Goal: Task Accomplishment & Management: Manage account settings

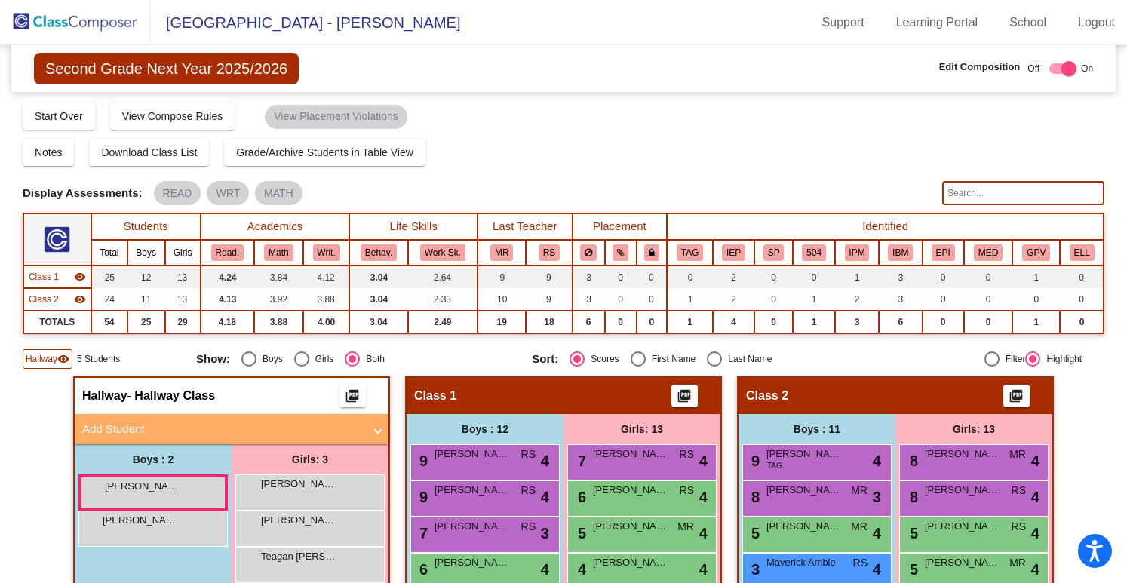
click at [64, 22] on img at bounding box center [75, 22] width 151 height 45
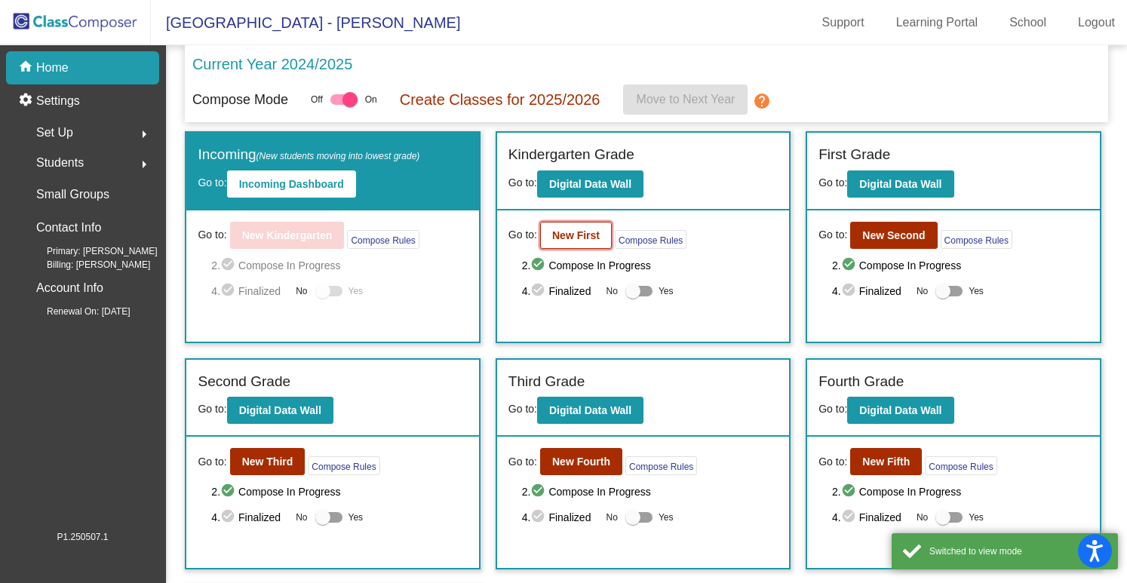
click at [565, 229] on b "New First" at bounding box center [576, 235] width 48 height 12
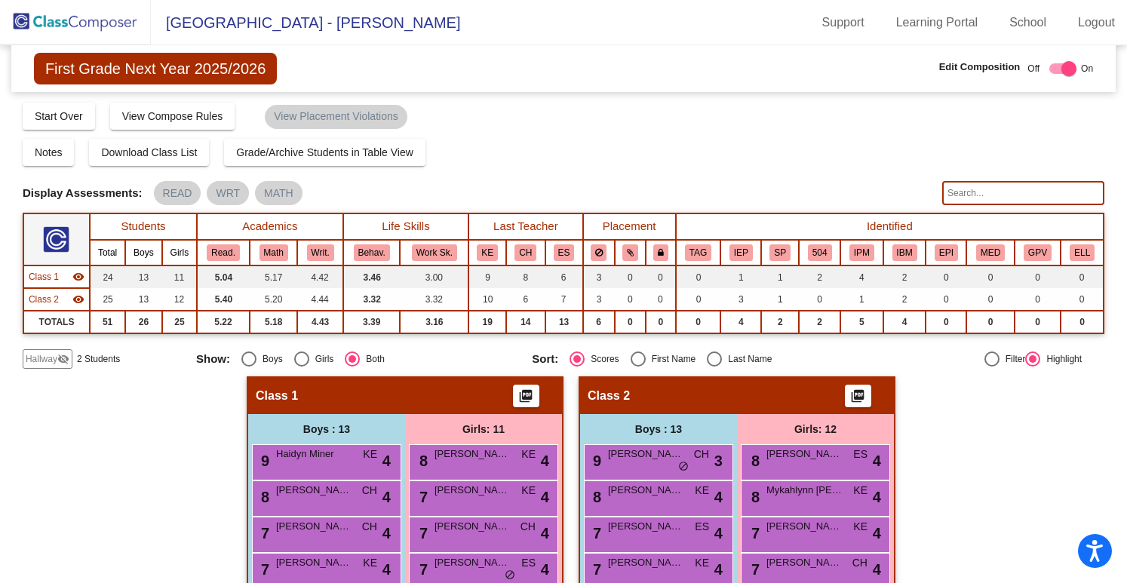
click at [55, 29] on img at bounding box center [75, 22] width 151 height 45
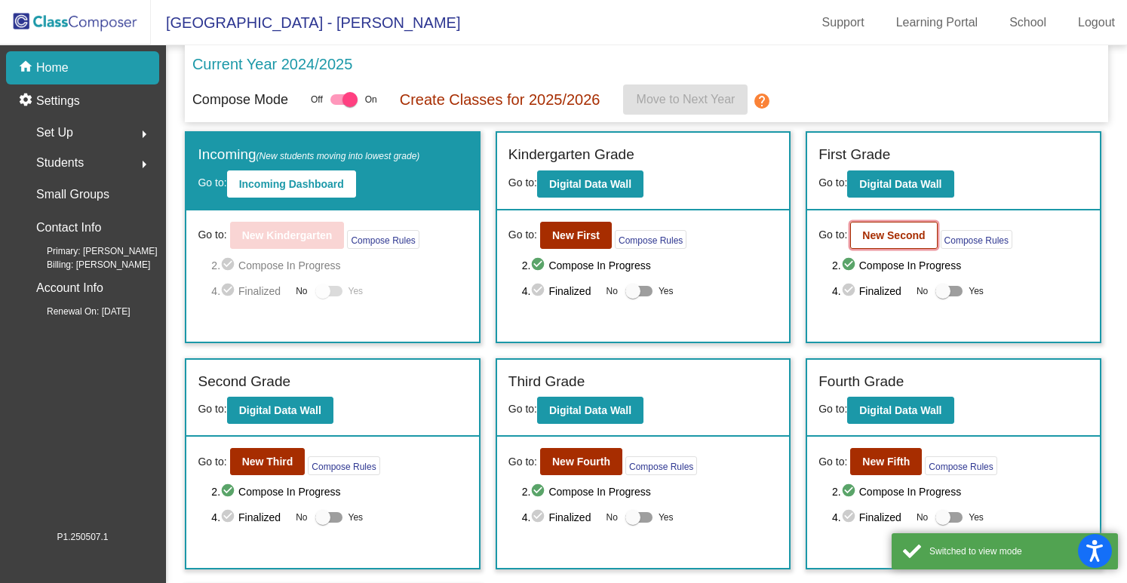
click at [892, 230] on b "New Second" at bounding box center [893, 235] width 63 height 12
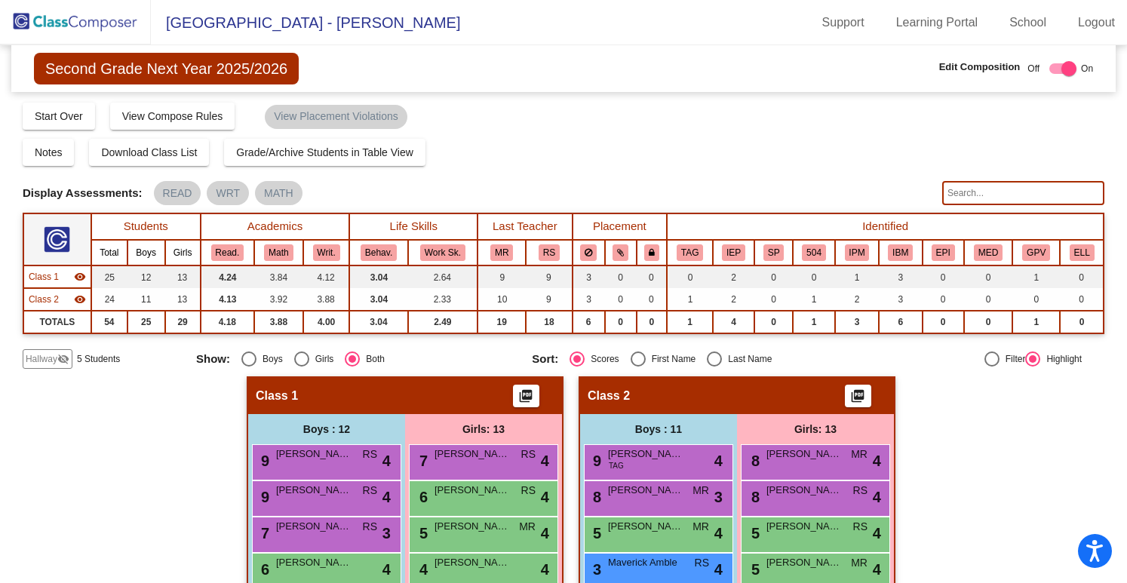
click at [93, 20] on img at bounding box center [75, 22] width 151 height 45
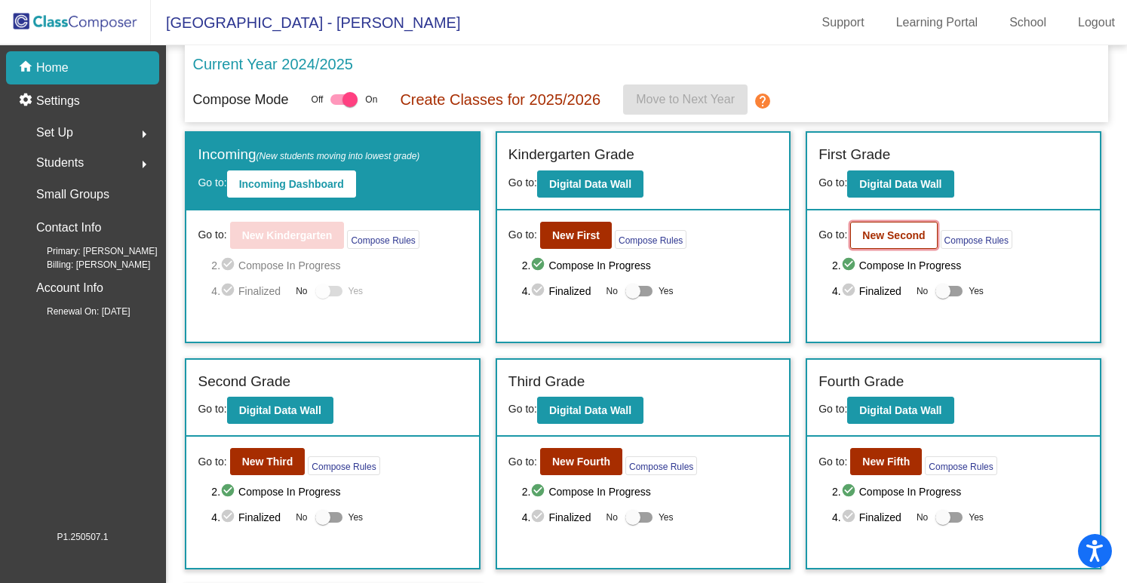
click at [871, 231] on b "New Second" at bounding box center [893, 235] width 63 height 12
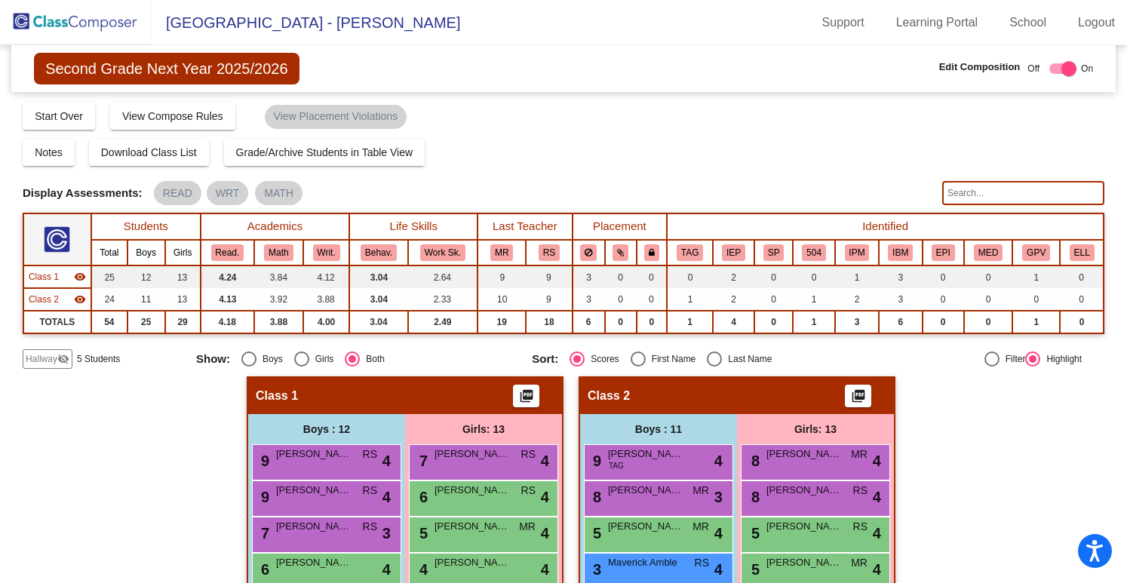
click at [58, 367] on div "Second Grade Next Year 2025/2026 Edit Composition Off On Incoming Digital Data …" at bounding box center [564, 492] width 1082 height 894
click at [70, 357] on div "Hallway visibility_off" at bounding box center [48, 359] width 50 height 20
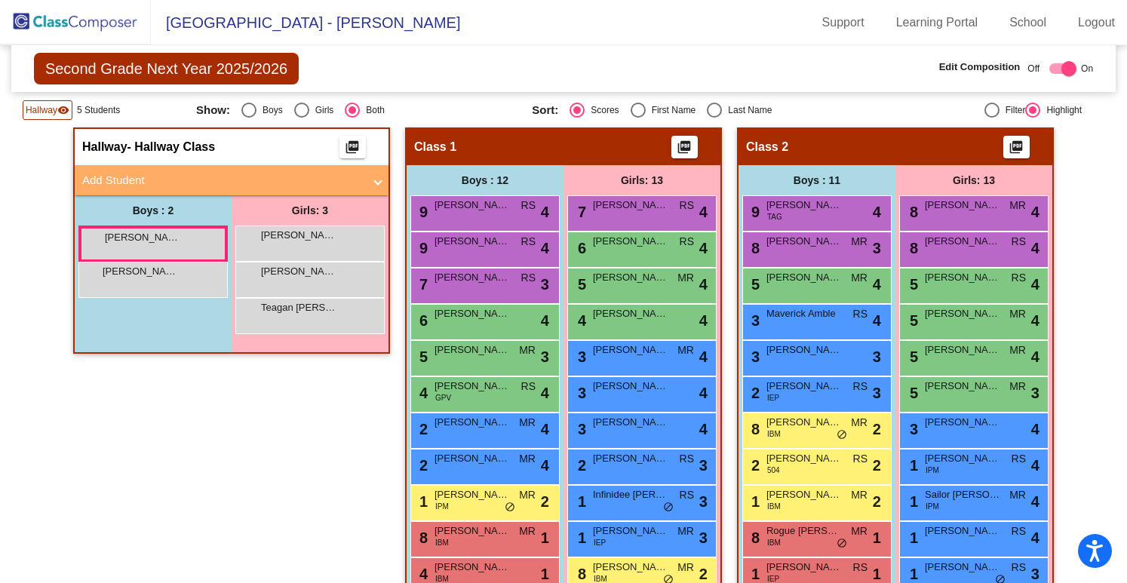
scroll to position [255, 0]
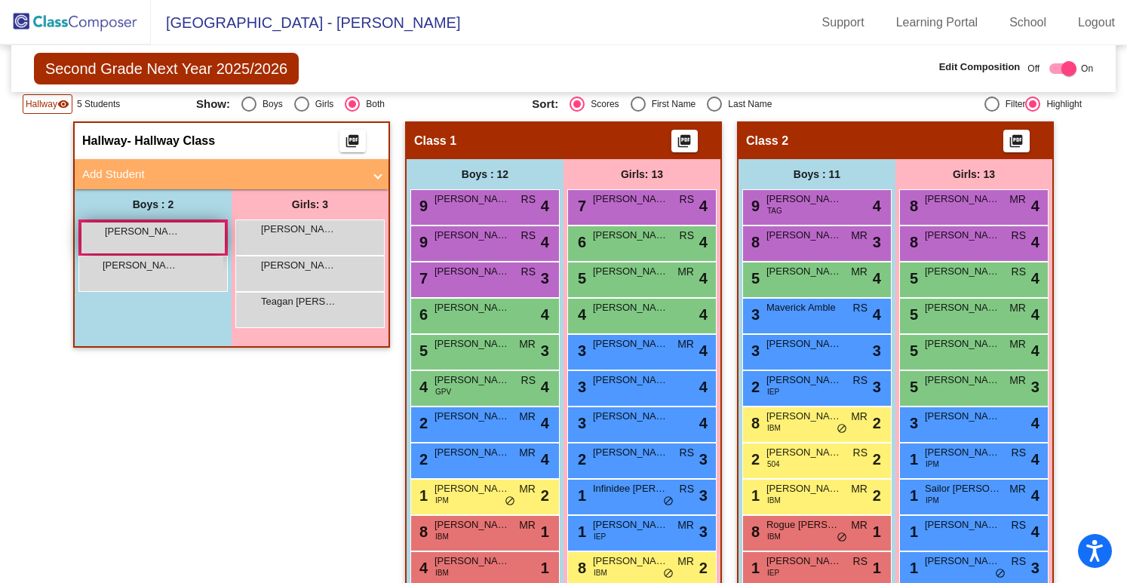
click at [187, 231] on div "[PERSON_NAME] lock do_not_disturb_alt" at bounding box center [152, 238] width 143 height 31
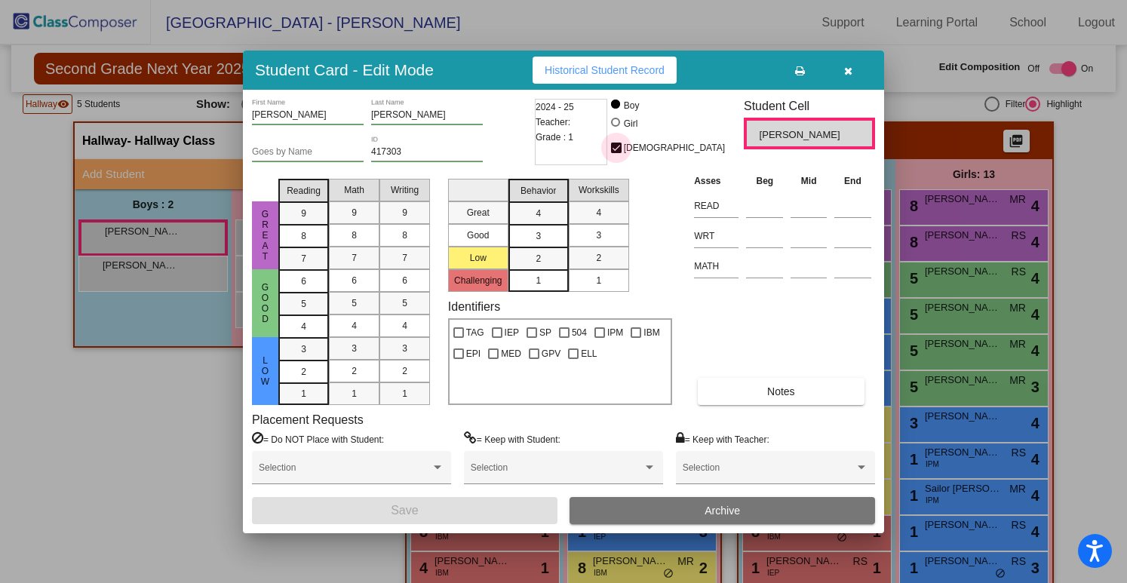
click at [622, 149] on div at bounding box center [616, 148] width 11 height 11
click at [616, 153] on input "[DEMOGRAPHIC_DATA]" at bounding box center [615, 153] width 1 height 1
checkbox input "false"
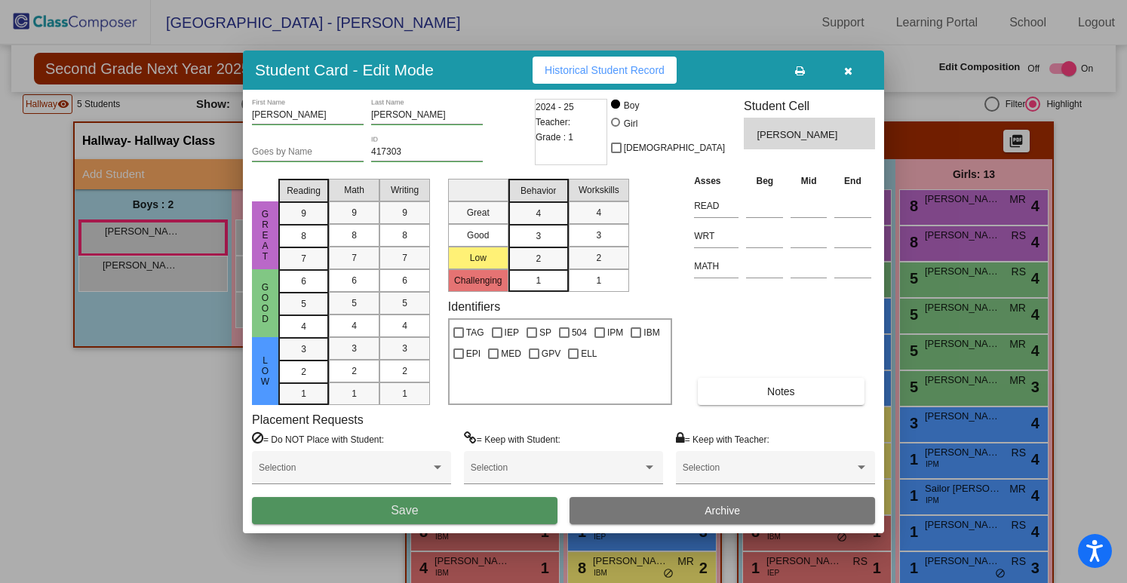
click at [474, 509] on button "Save" at bounding box center [404, 510] width 305 height 27
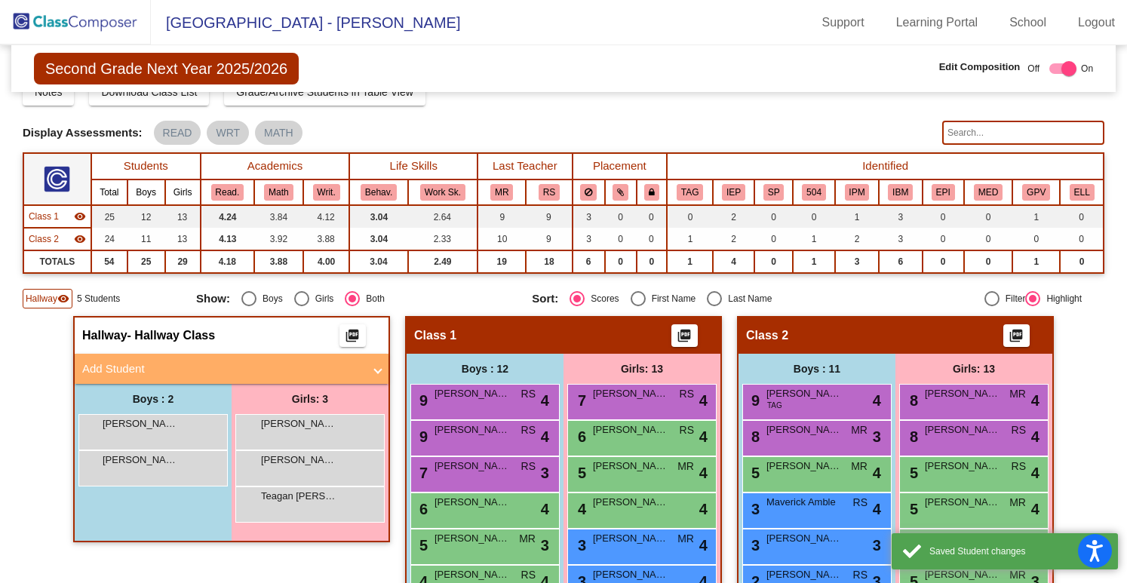
scroll to position [0, 0]
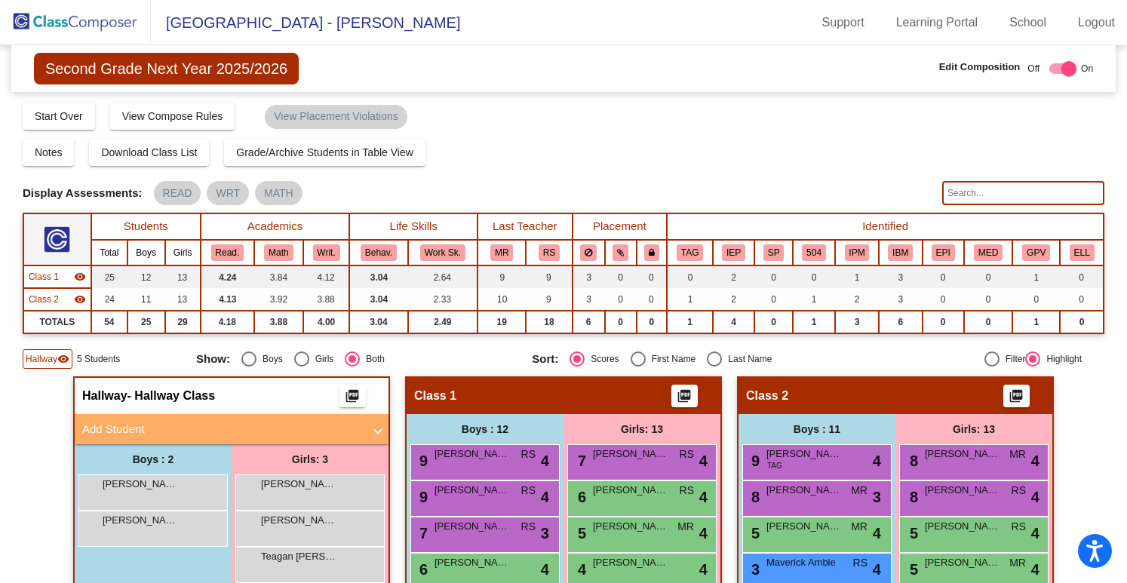
click at [113, 28] on img at bounding box center [75, 22] width 151 height 45
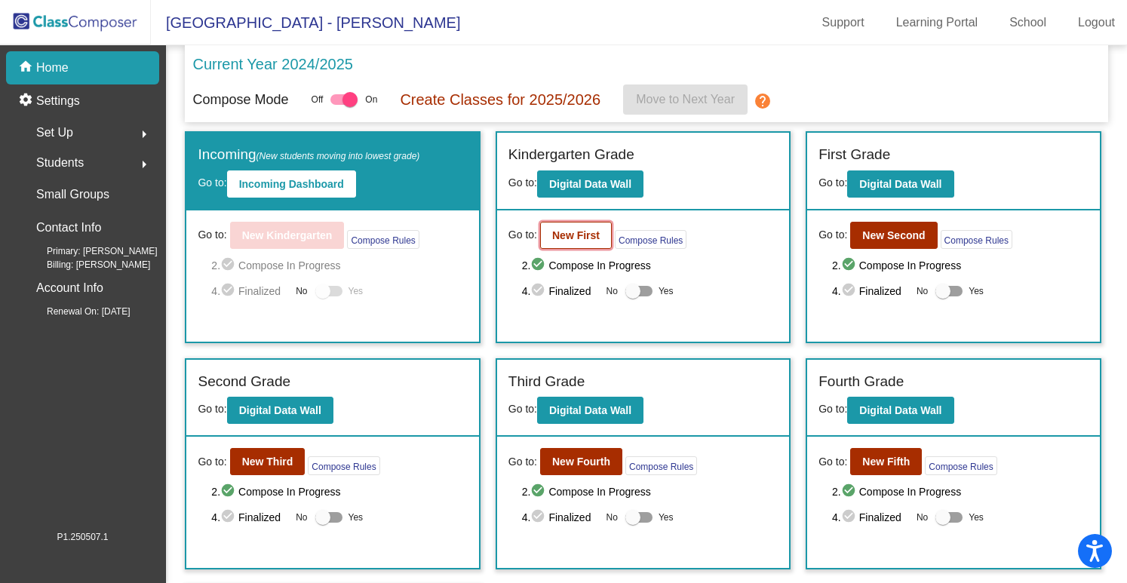
click at [590, 233] on b "New First" at bounding box center [576, 235] width 48 height 12
